Goal: Obtain resource: Download file/media

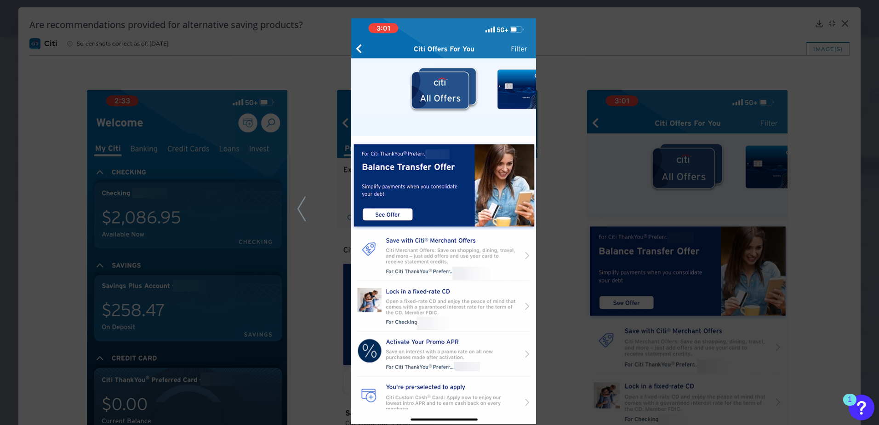
scroll to position [1438, 0]
click at [842, 56] on div at bounding box center [439, 212] width 879 height 425
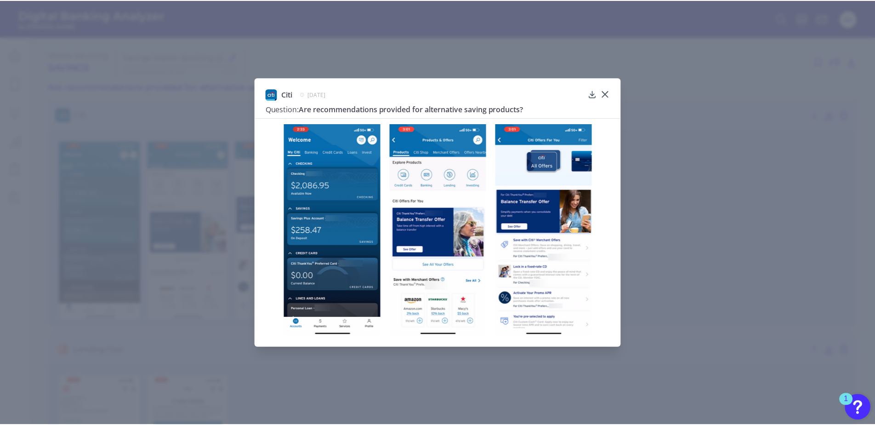
scroll to position [150, 0]
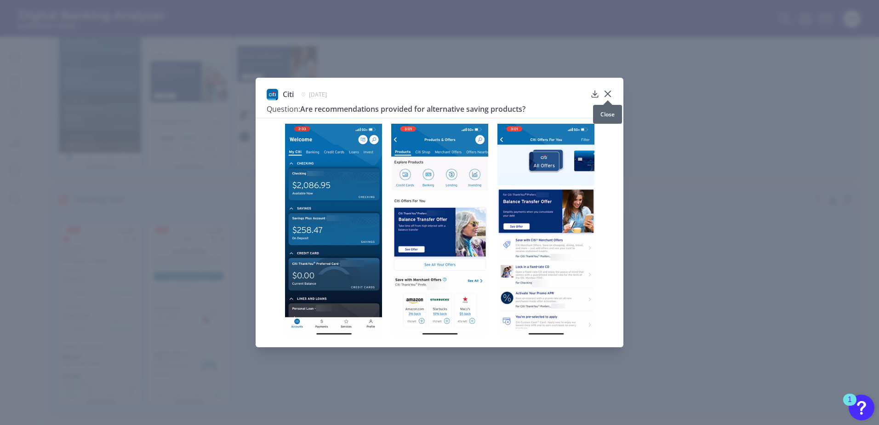
click at [609, 93] on icon at bounding box center [607, 93] width 9 height 9
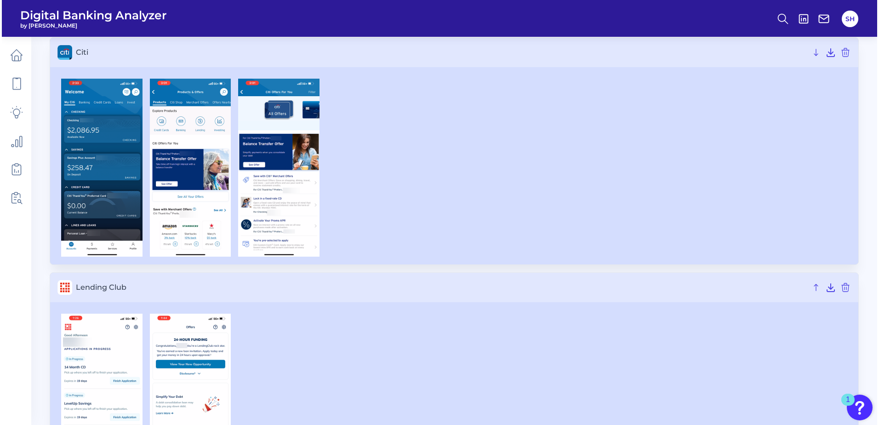
scroll to position [59, 0]
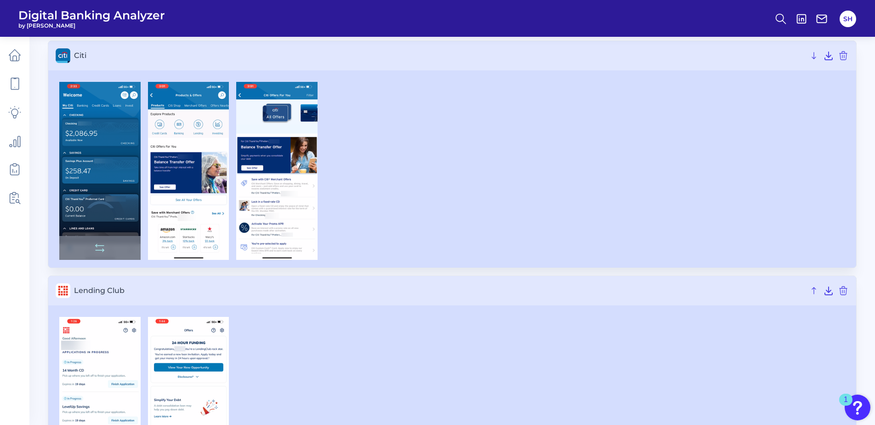
click at [105, 156] on img at bounding box center [99, 171] width 81 height 178
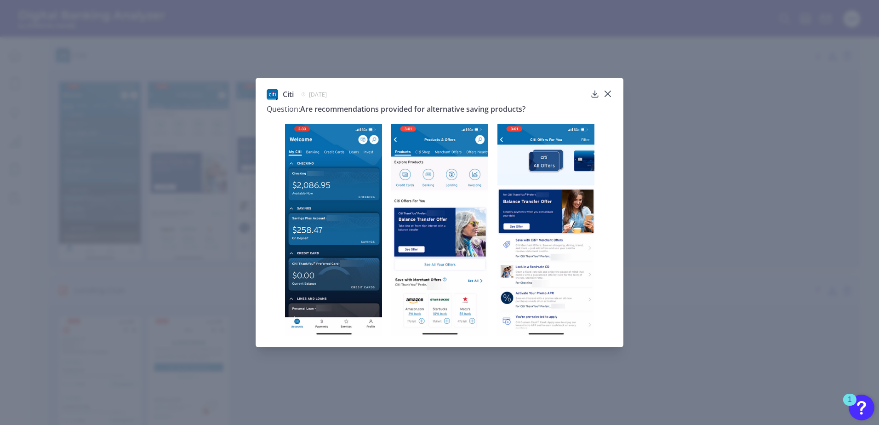
drag, startPoint x: 789, startPoint y: 148, endPoint x: 780, endPoint y: 97, distance: 51.8
click at [789, 148] on div "Citi [DATE] Question: Are recommendations provided for alternative saving produ…" at bounding box center [439, 212] width 879 height 425
click at [606, 91] on icon at bounding box center [607, 93] width 9 height 9
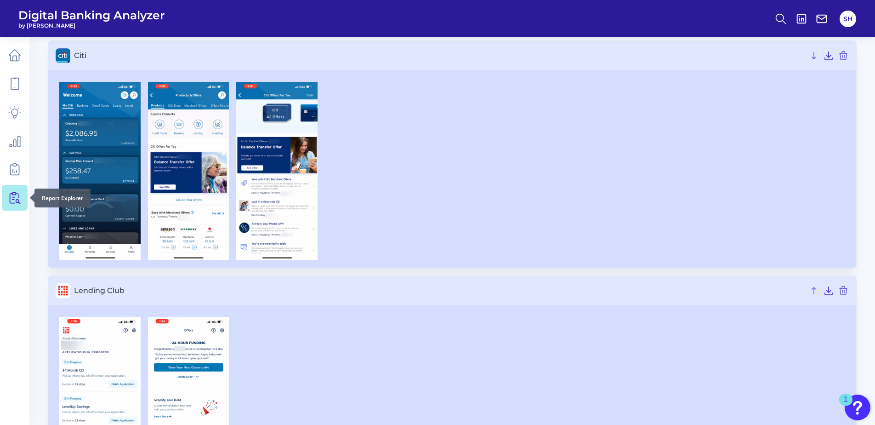
click at [16, 200] on icon at bounding box center [16, 197] width 8 height 11
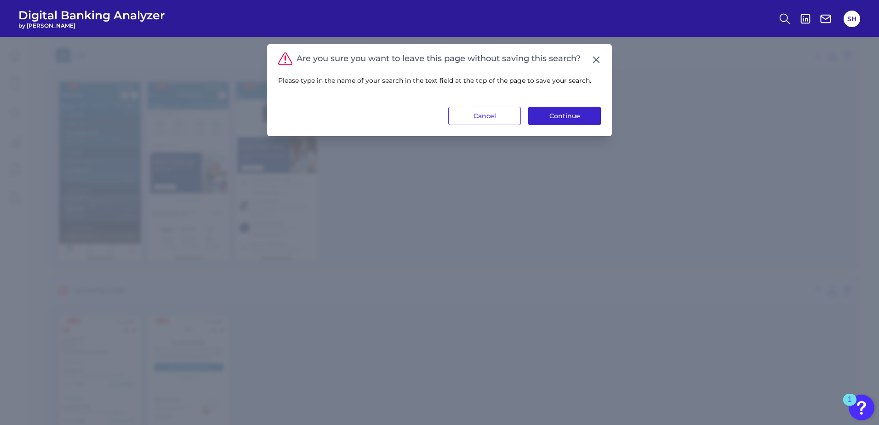
click at [557, 115] on button "Continue" at bounding box center [564, 116] width 73 height 18
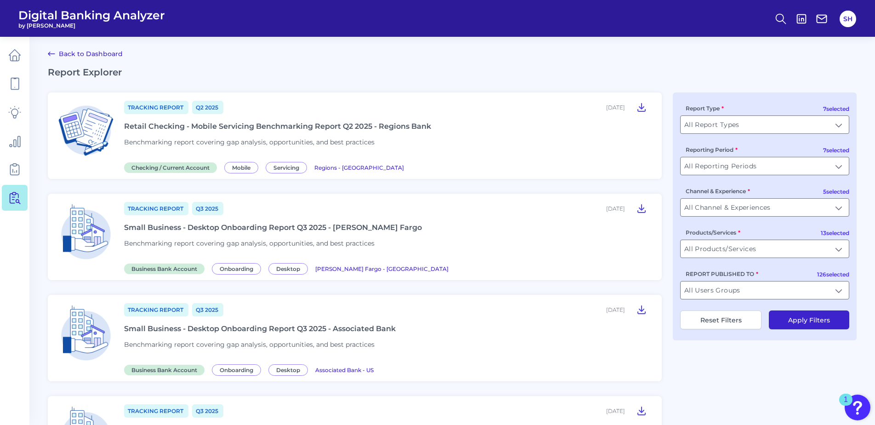
click at [318, 123] on div "Retail Checking - Mobile Servicing Benchmarking Report Q2 2025 - Regions Bank" at bounding box center [277, 126] width 307 height 9
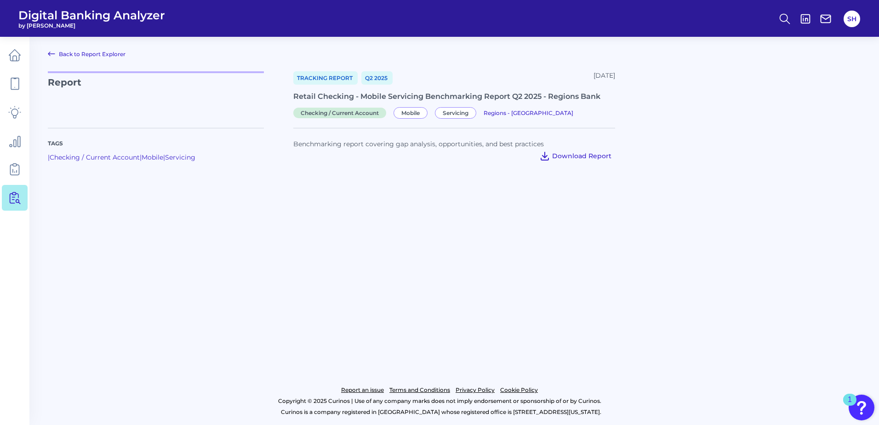
click at [585, 154] on span "Download Report" at bounding box center [581, 156] width 59 height 8
click at [51, 52] on icon at bounding box center [51, 53] width 11 height 11
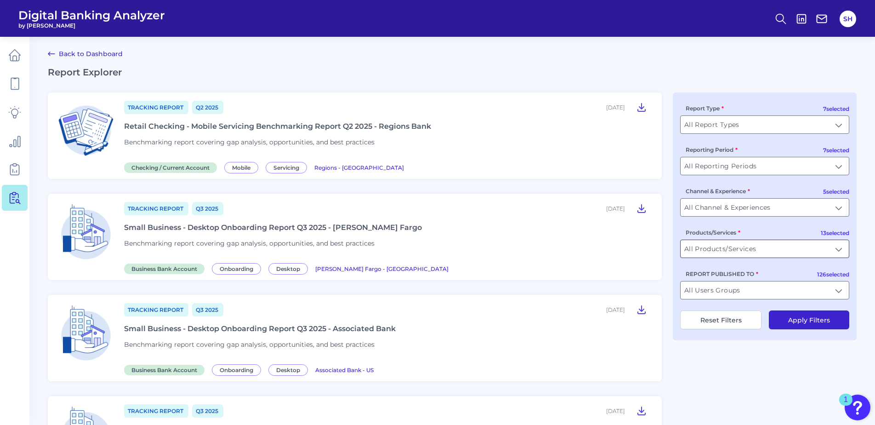
click at [838, 250] on input "All Products/Services" at bounding box center [765, 248] width 168 height 17
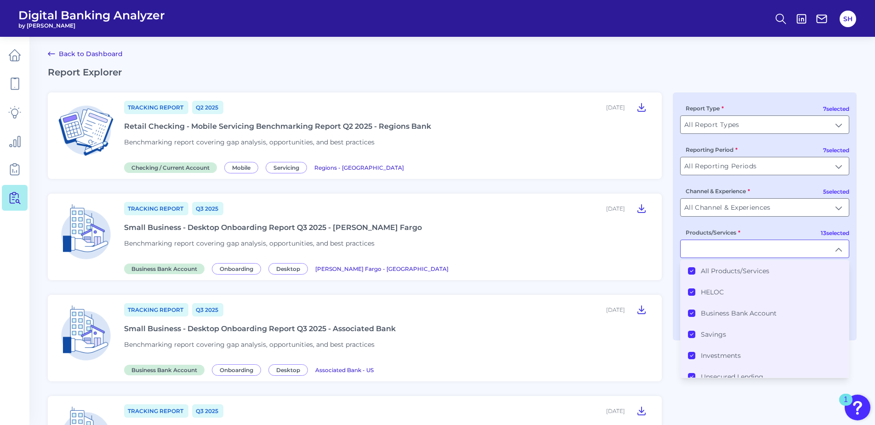
click at [690, 270] on icon at bounding box center [691, 270] width 5 height 5
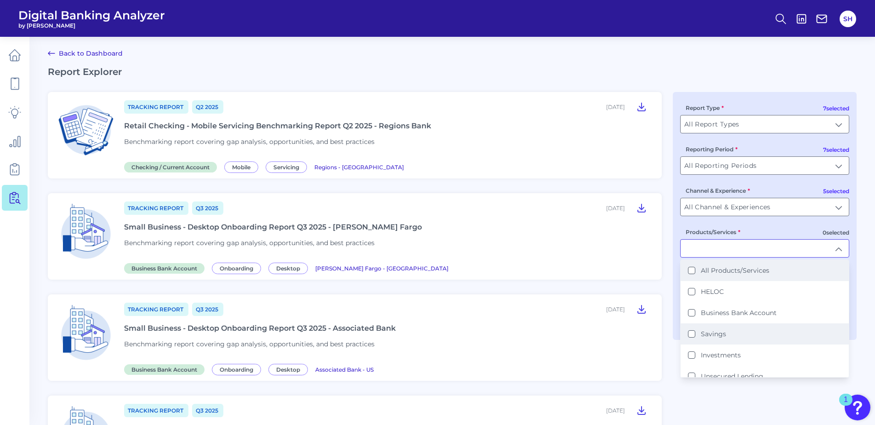
click at [692, 333] on button "Savings" at bounding box center [691, 333] width 7 height 7
type input "Savings"
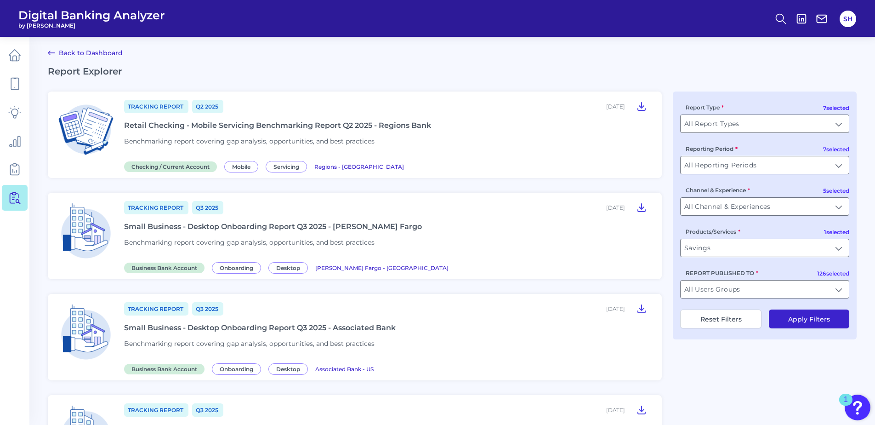
click at [801, 319] on button "Apply Filters" at bounding box center [809, 318] width 80 height 19
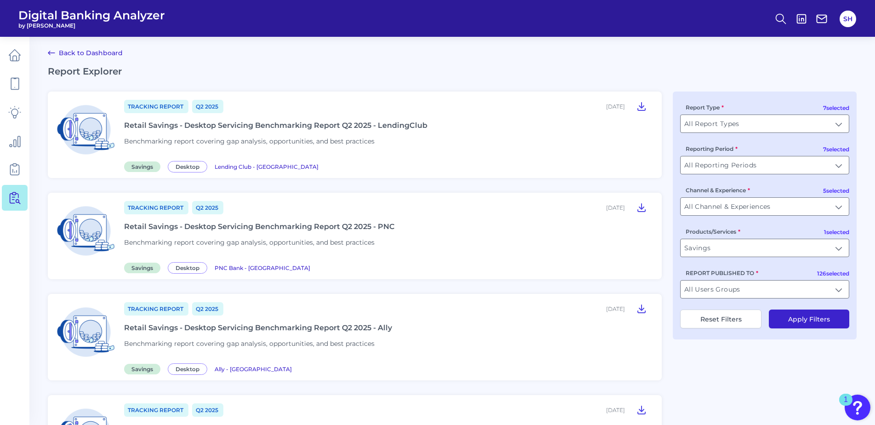
click at [239, 327] on div "Retail Savings - Desktop Servicing Benchmarking Report Q2 2025 - Ally" at bounding box center [258, 327] width 268 height 9
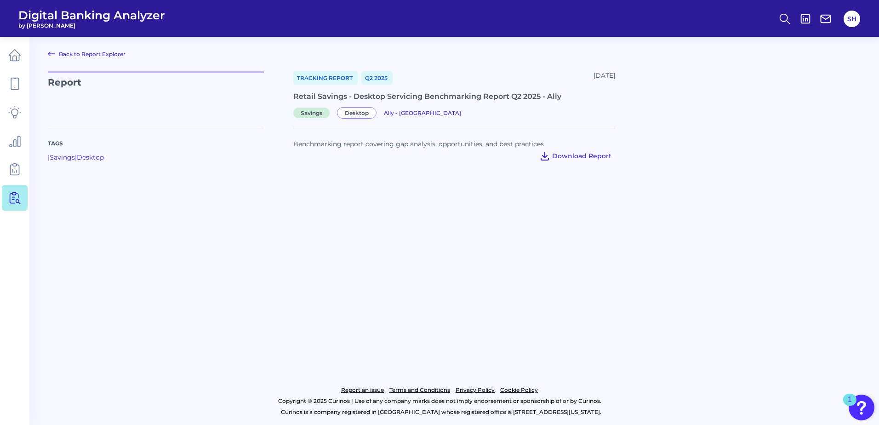
click at [578, 151] on button "Download Report" at bounding box center [575, 155] width 80 height 15
